Goal: Task Accomplishment & Management: Use online tool/utility

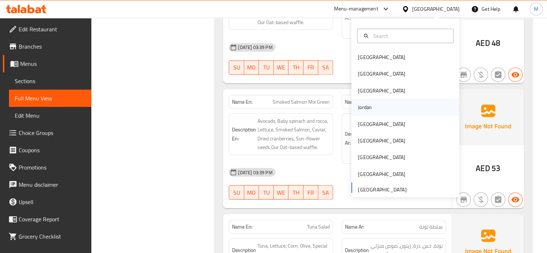
scroll to position [1666, 0]
click at [368, 141] on div "[GEOGRAPHIC_DATA]" at bounding box center [381, 140] width 59 height 17
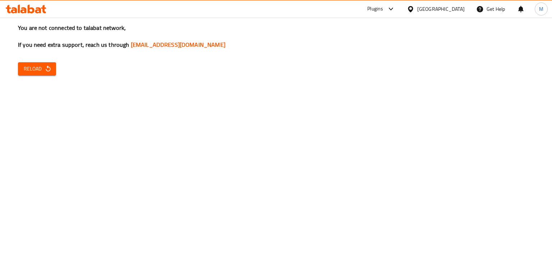
click at [46, 51] on div "You are not connected to talabat network, If you need extra support, reach us t…" at bounding box center [276, 126] width 552 height 253
click at [46, 61] on div "You are not connected to talabat network, If you need extra support, reach us t…" at bounding box center [276, 126] width 552 height 253
click at [52, 76] on div "You are not connected to talabat network, If you need extra support, reach us t…" at bounding box center [276, 126] width 552 height 253
click at [47, 70] on icon "button" at bounding box center [48, 68] width 7 height 7
click at [40, 84] on div "You are not connected to talabat network, If you need extra support, reach us t…" at bounding box center [276, 126] width 552 height 253
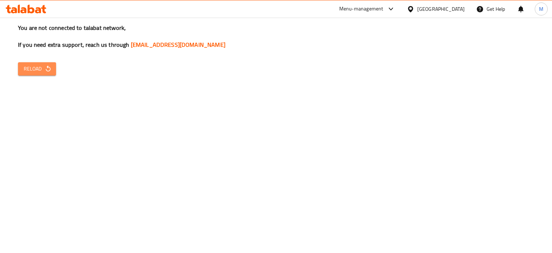
click at [39, 69] on span "Reload" at bounding box center [37, 68] width 27 height 9
click at [23, 80] on div "You are not connected to talabat network, If you need extra support, reach us t…" at bounding box center [276, 126] width 552 height 253
click at [26, 71] on span "Reload" at bounding box center [37, 68] width 27 height 9
click at [257, 252] on div "You are not connected to talabat network, If you need extra support, reach us t…" at bounding box center [276, 126] width 552 height 253
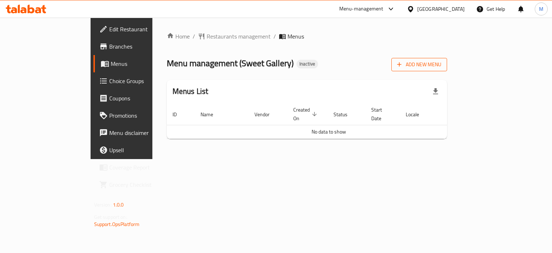
click at [441, 66] on span "Add New Menu" at bounding box center [419, 64] width 44 height 9
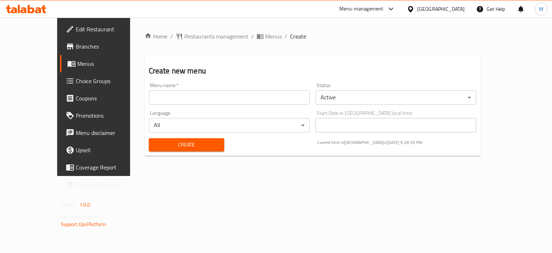
click at [251, 107] on div "Language All ​" at bounding box center [229, 121] width 167 height 28
drag, startPoint x: 233, startPoint y: 100, endPoint x: 205, endPoint y: 105, distance: 28.5
click at [233, 100] on input "text" at bounding box center [229, 97] width 161 height 14
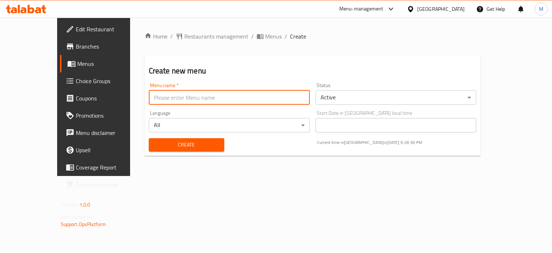
type input "new"
click at [158, 142] on span "Create" at bounding box center [187, 144] width 64 height 9
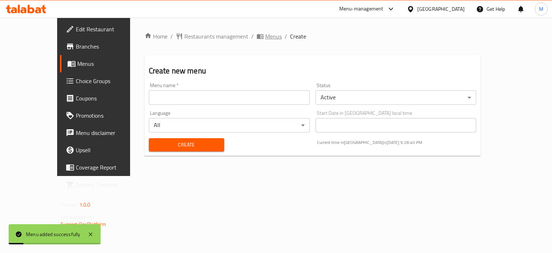
click at [265, 32] on span "Menus" at bounding box center [273, 36] width 17 height 9
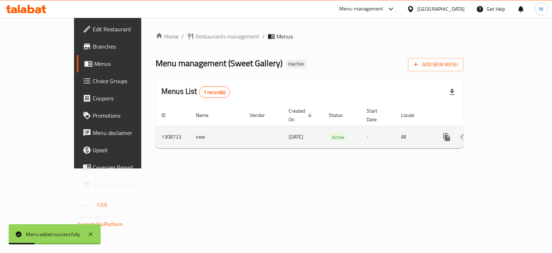
click at [503, 133] on icon "enhanced table" at bounding box center [498, 137] width 9 height 9
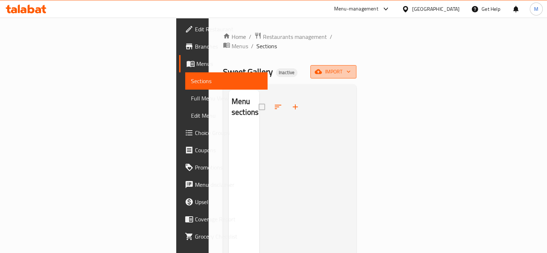
click at [350, 67] on span "import" at bounding box center [333, 71] width 35 height 9
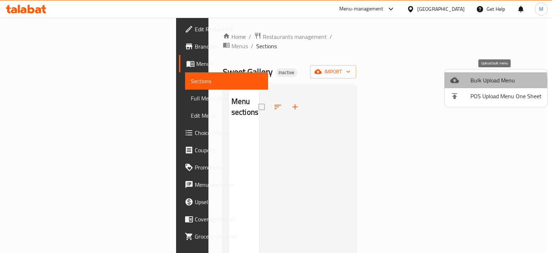
click at [455, 82] on icon at bounding box center [454, 80] width 9 height 6
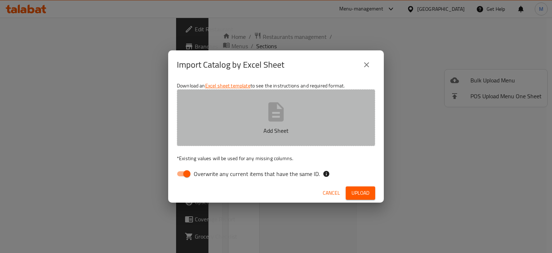
click at [265, 90] on button "Add Sheet" at bounding box center [276, 117] width 198 height 57
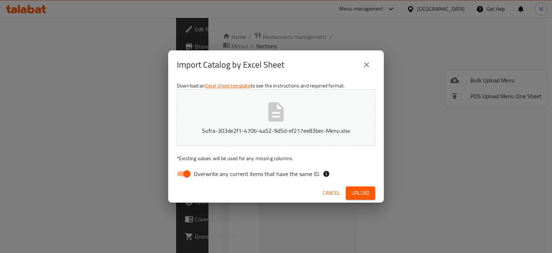
click at [266, 179] on label "Overwrite any current items that have the same ID." at bounding box center [246, 174] width 147 height 14
click at [207, 179] on input "Overwrite any current items that have the same ID." at bounding box center [186, 174] width 41 height 14
checkbox input "false"
click at [352, 192] on span "Upload" at bounding box center [361, 192] width 18 height 9
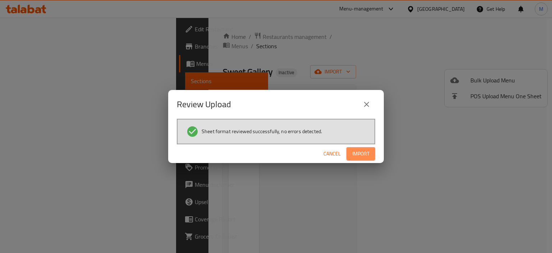
click at [374, 152] on button "Import" at bounding box center [360, 153] width 29 height 13
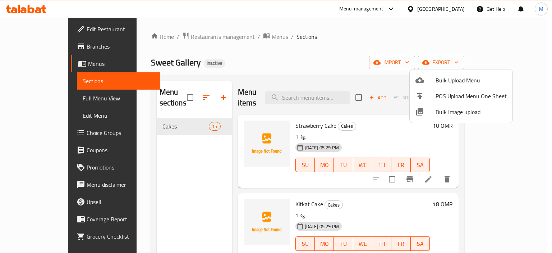
click at [302, 68] on div at bounding box center [276, 126] width 552 height 253
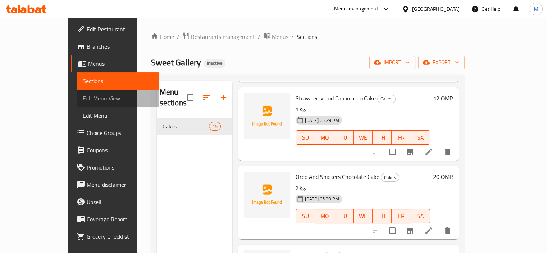
click at [83, 95] on span "Full Menu View" at bounding box center [118, 98] width 71 height 9
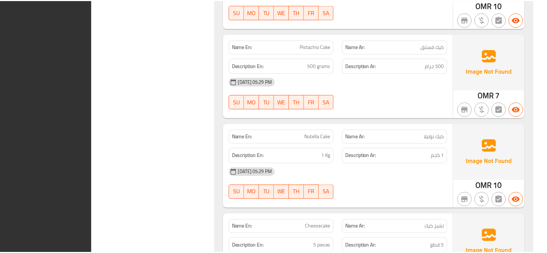
scroll to position [1244, 0]
